Goal: Task Accomplishment & Management: Use online tool/utility

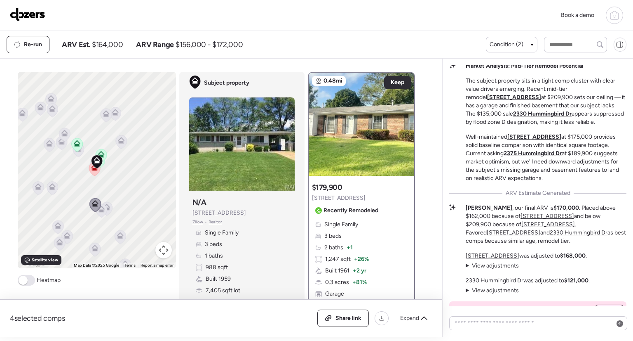
scroll to position [-247, 0]
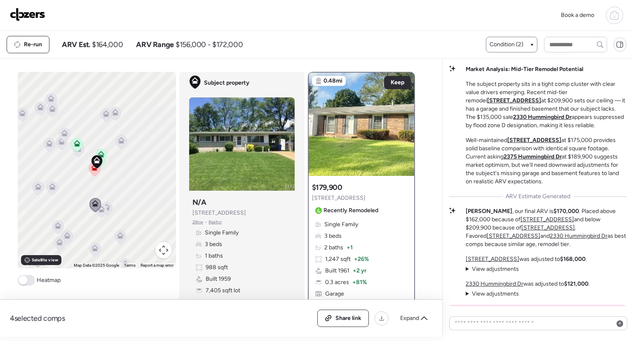
click at [523, 50] on div "Condition (2)" at bounding box center [511, 45] width 51 height 16
click at [517, 39] on div "Condition (2)" at bounding box center [511, 45] width 51 height 16
click at [533, 47] on div "Condition (2)" at bounding box center [512, 44] width 44 height 8
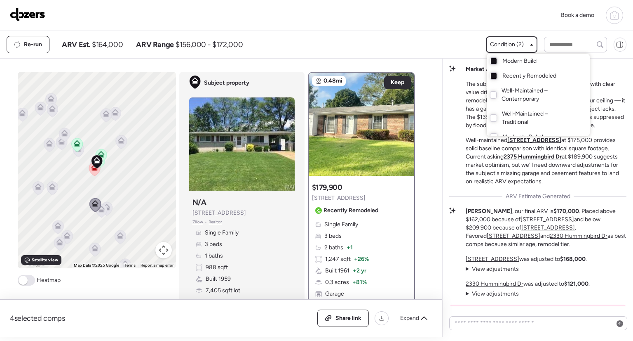
click at [511, 61] on span "Modern Build" at bounding box center [520, 61] width 34 height 8
click at [444, 38] on div at bounding box center [316, 147] width 633 height 341
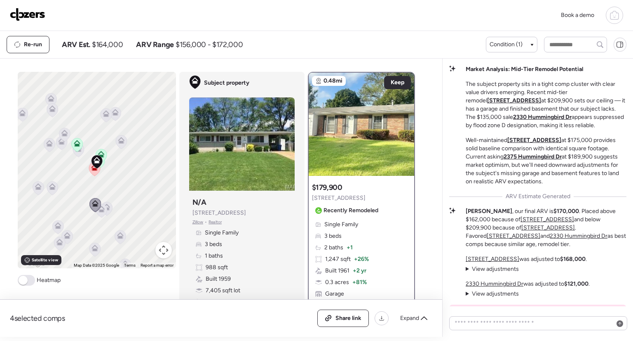
click at [418, 30] on div "Book a demo" at bounding box center [316, 15] width 633 height 31
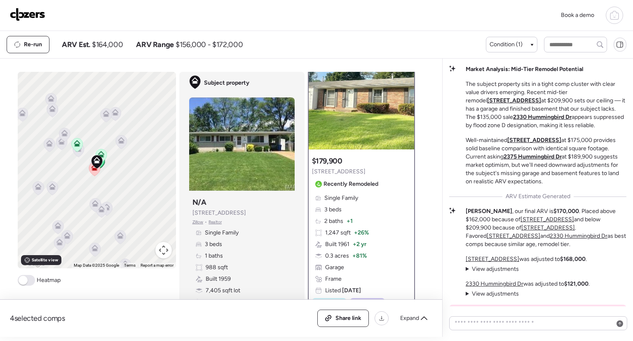
scroll to position [0, 0]
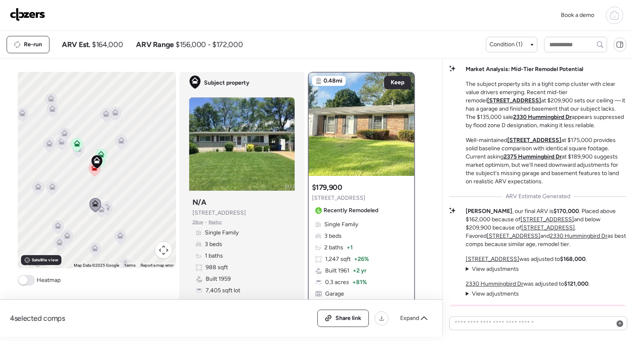
click at [123, 143] on icon at bounding box center [120, 142] width 11 height 14
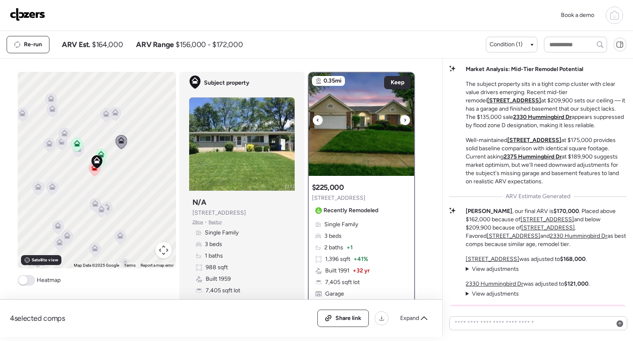
click at [404, 120] on icon at bounding box center [405, 120] width 3 height 10
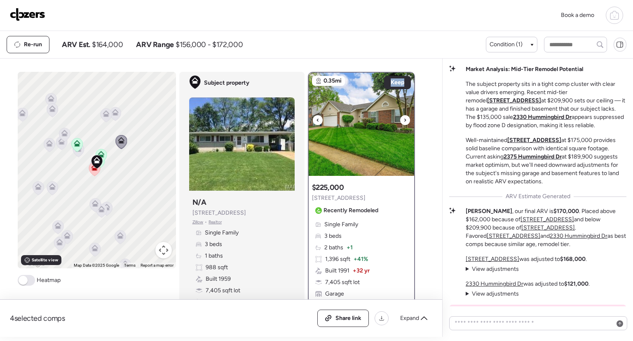
click at [404, 120] on icon at bounding box center [405, 120] width 3 height 10
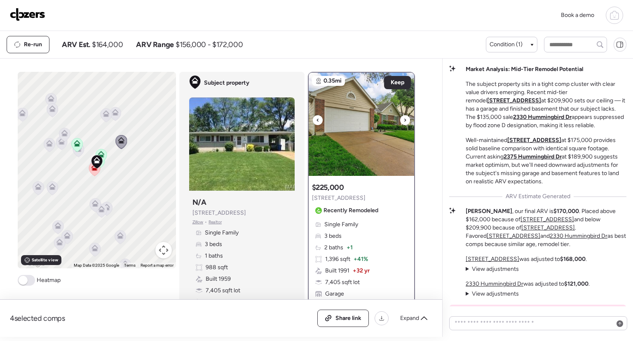
click at [404, 120] on icon at bounding box center [405, 120] width 3 height 10
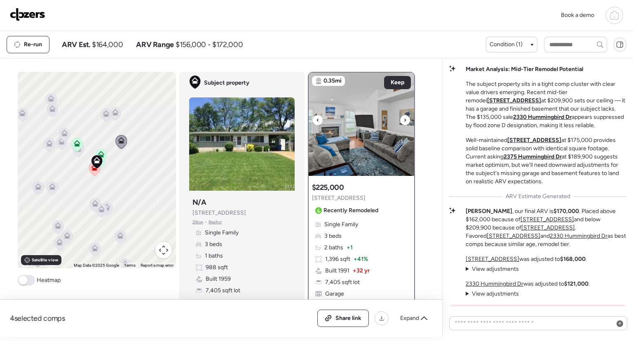
click at [404, 120] on icon at bounding box center [405, 120] width 3 height 10
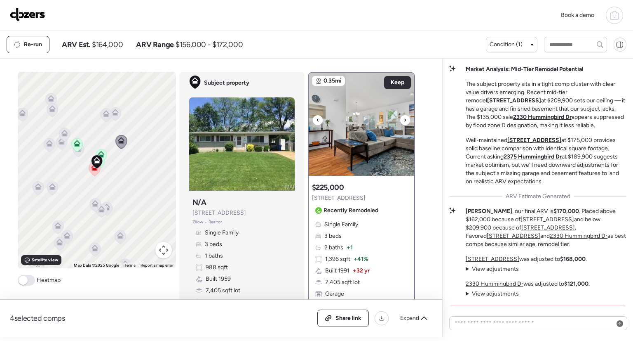
click at [404, 120] on icon at bounding box center [405, 120] width 3 height 10
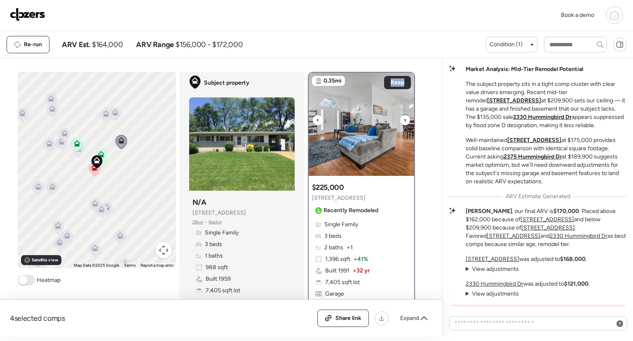
click at [404, 120] on icon at bounding box center [405, 120] width 3 height 10
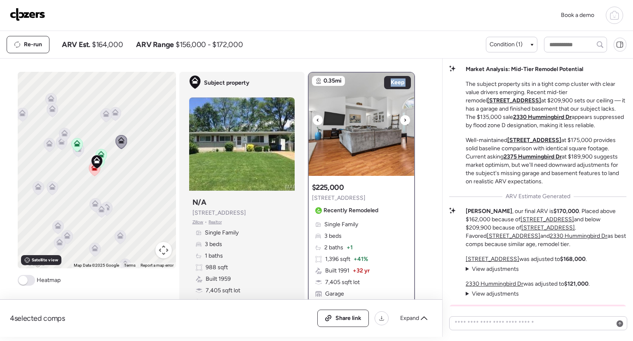
click at [404, 120] on icon at bounding box center [405, 120] width 3 height 10
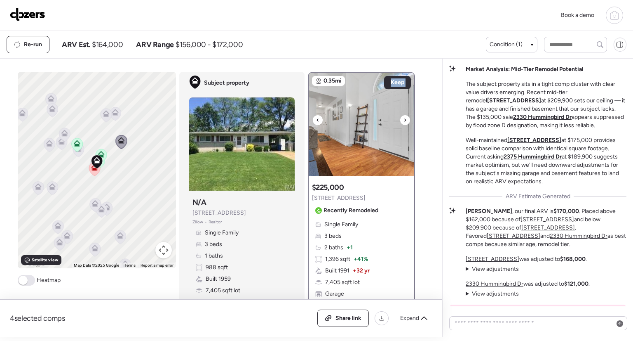
click at [404, 120] on icon at bounding box center [405, 120] width 3 height 10
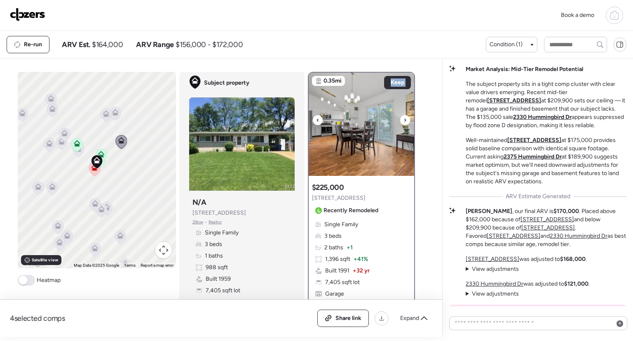
click at [404, 120] on icon at bounding box center [405, 120] width 3 height 10
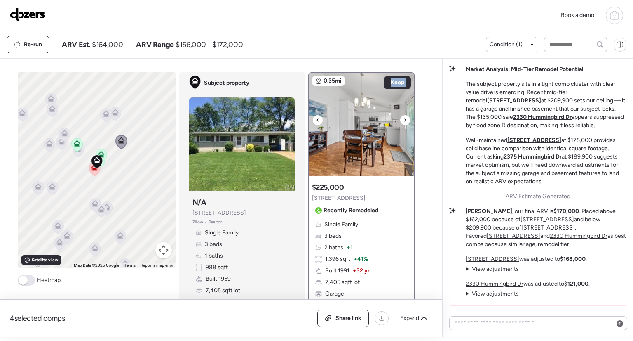
click at [404, 120] on icon at bounding box center [405, 120] width 3 height 10
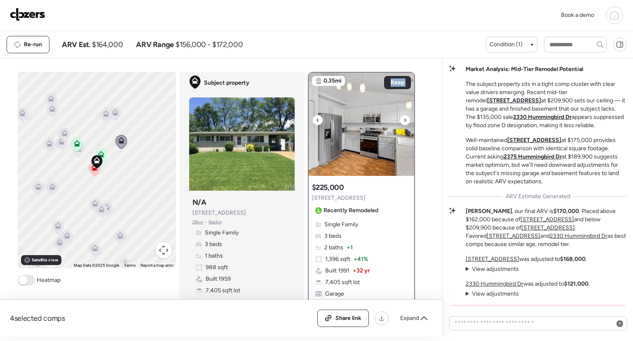
click at [404, 120] on icon at bounding box center [405, 120] width 3 height 10
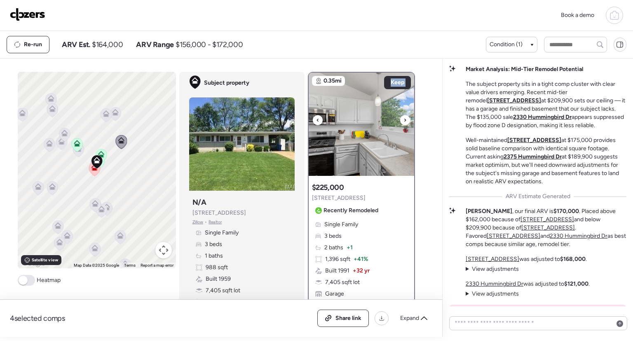
click at [404, 120] on icon at bounding box center [405, 120] width 3 height 10
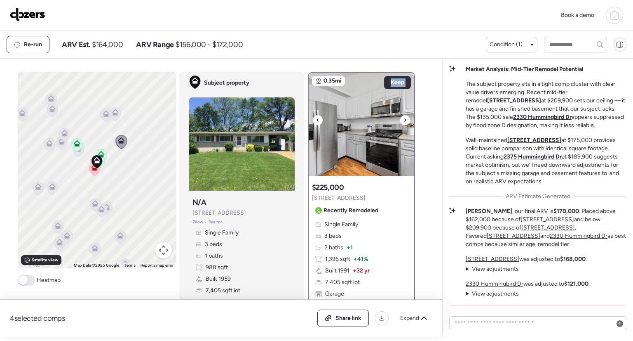
click at [404, 120] on icon at bounding box center [405, 120] width 3 height 10
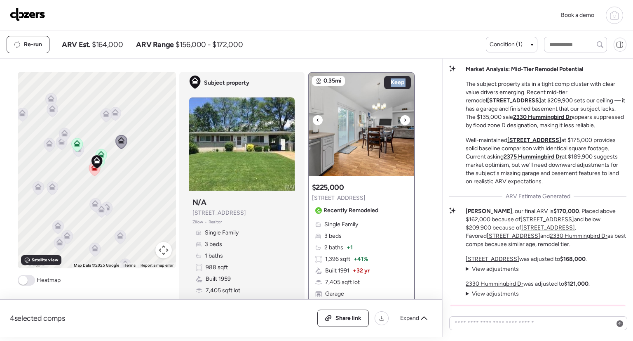
click at [404, 120] on icon at bounding box center [405, 120] width 3 height 10
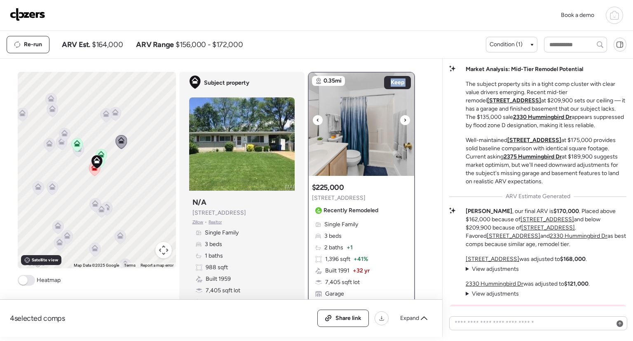
click at [404, 120] on icon at bounding box center [405, 120] width 3 height 10
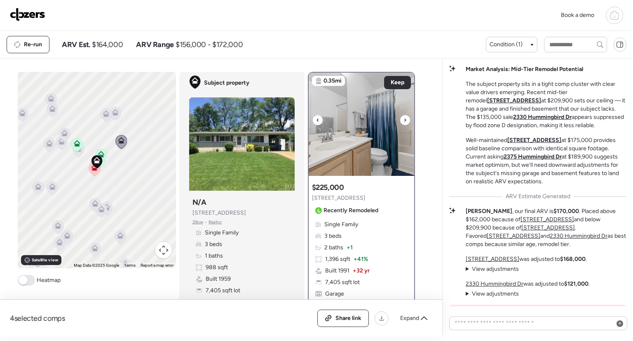
click at [404, 120] on icon at bounding box center [405, 120] width 3 height 10
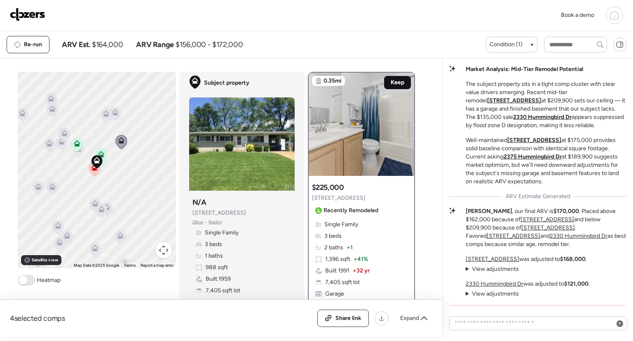
click at [400, 84] on span "Keep" at bounding box center [398, 82] width 14 height 8
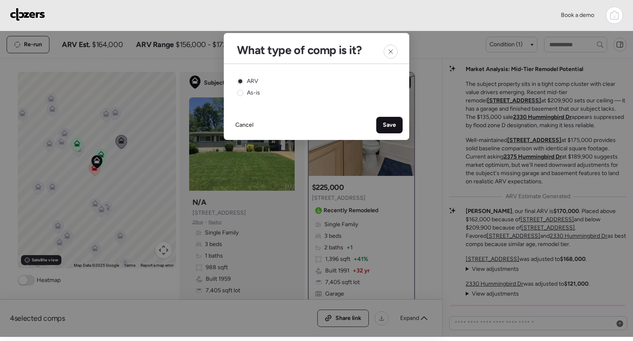
click at [382, 129] on div "Save" at bounding box center [390, 125] width 26 height 16
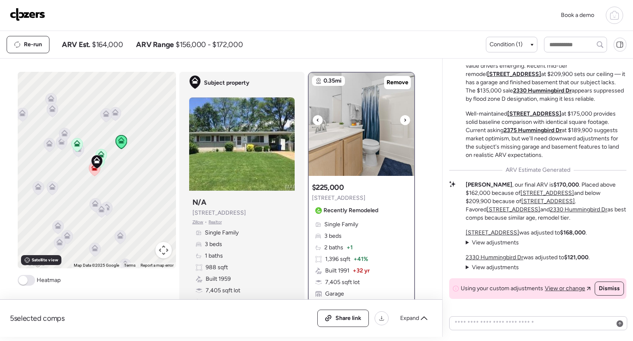
scroll to position [-279, 0]
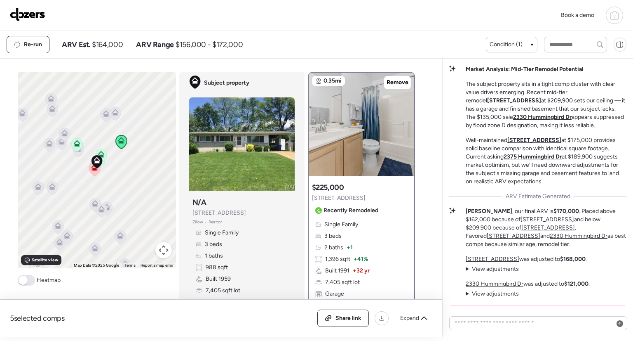
click at [78, 152] on icon at bounding box center [78, 151] width 11 height 14
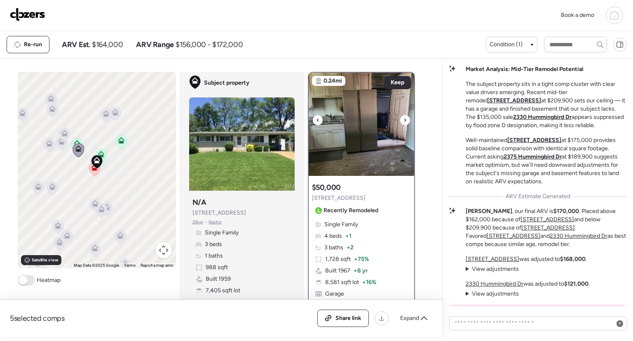
click at [400, 118] on div at bounding box center [405, 120] width 10 height 10
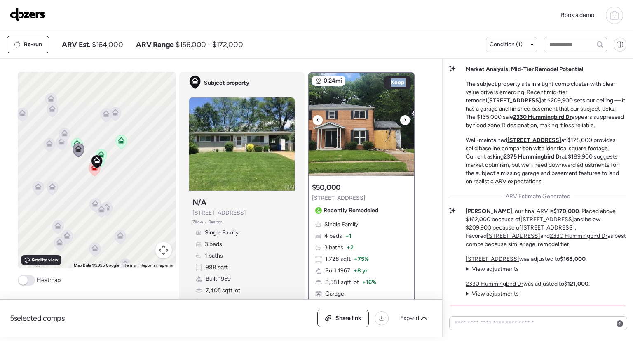
click at [400, 118] on div at bounding box center [405, 120] width 10 height 10
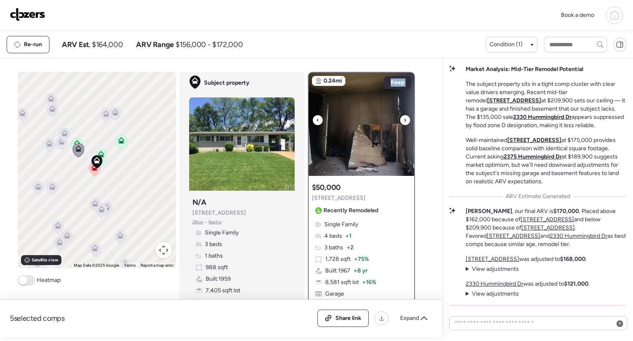
click at [400, 118] on div at bounding box center [405, 120] width 10 height 10
click at [63, 134] on icon at bounding box center [63, 135] width 5 height 2
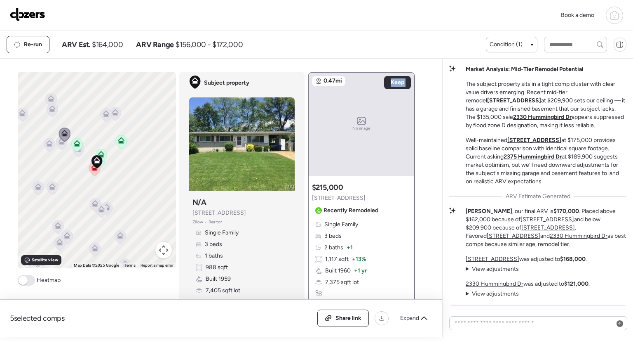
click at [103, 114] on icon at bounding box center [105, 115] width 5 height 2
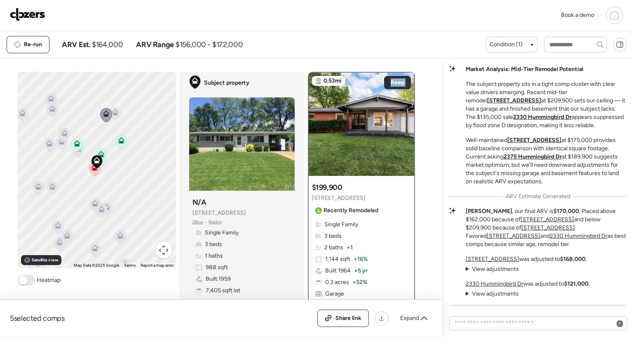
click at [112, 117] on icon at bounding box center [115, 114] width 11 height 14
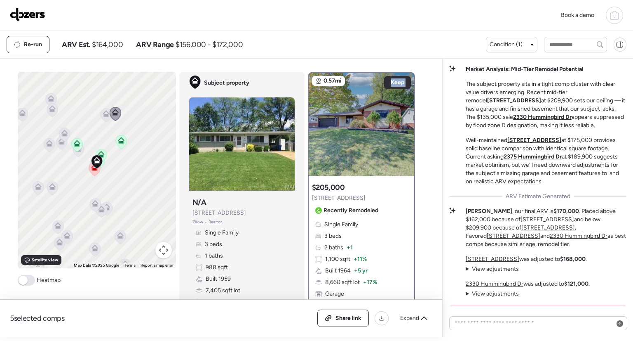
click at [78, 152] on div at bounding box center [77, 145] width 12 height 15
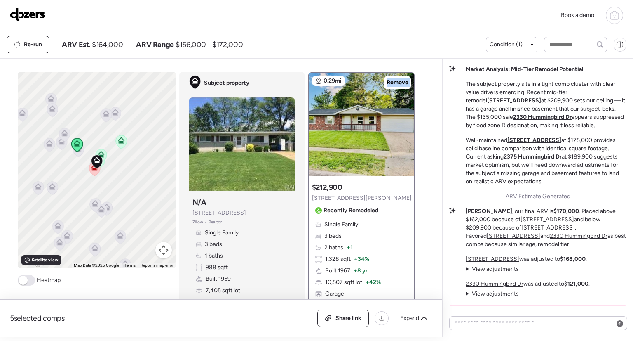
click at [75, 154] on icon at bounding box center [78, 151] width 11 height 14
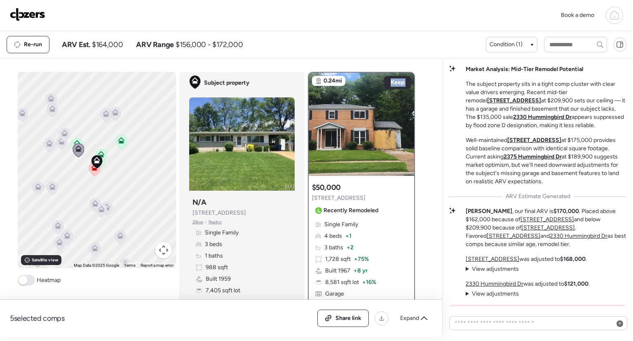
click at [50, 188] on icon at bounding box center [51, 188] width 5 height 2
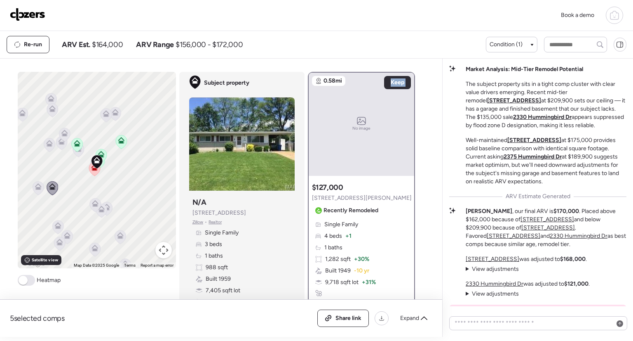
click at [36, 185] on icon at bounding box center [38, 185] width 6 height 4
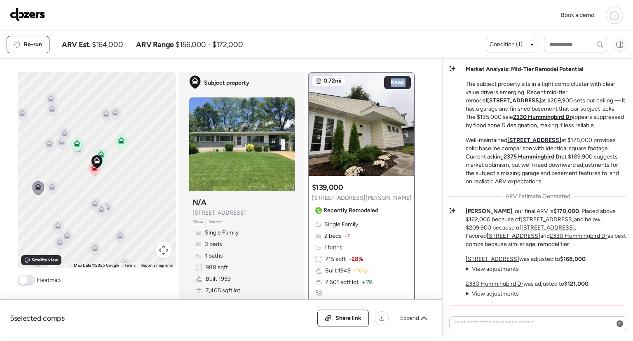
click at [57, 147] on icon at bounding box center [61, 143] width 11 height 14
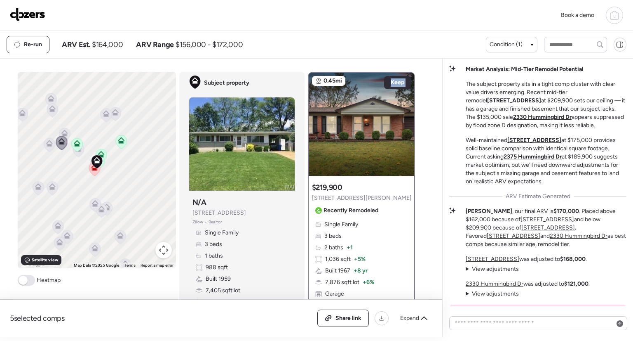
click at [76, 153] on icon at bounding box center [78, 151] width 11 height 14
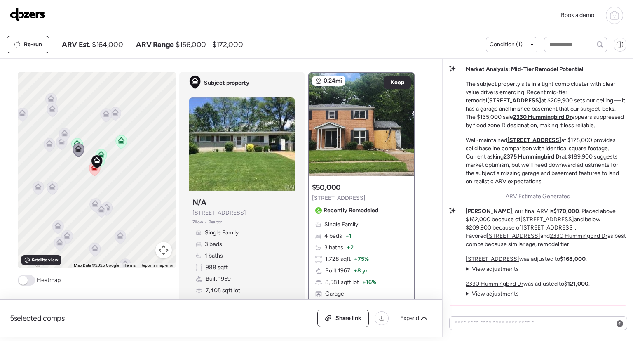
click at [30, 283] on span at bounding box center [26, 280] width 17 height 11
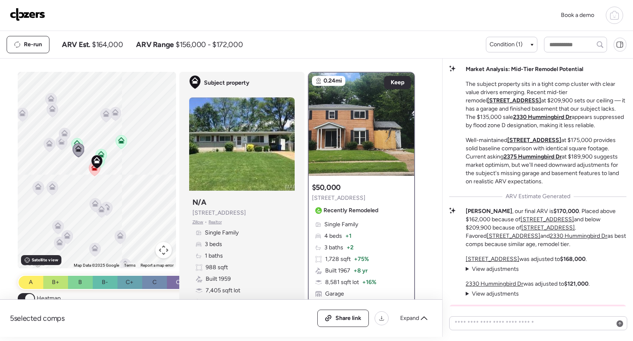
drag, startPoint x: 250, startPoint y: 212, endPoint x: 176, endPoint y: 216, distance: 73.5
click at [179, 216] on div "Subject property Subject property N/A [STREET_ADDRESS][PERSON_NAME] • Realtor S…" at bounding box center [241, 192] width 125 height 241
copy span "[STREET_ADDRESS]"
